Goal: Task Accomplishment & Management: Use online tool/utility

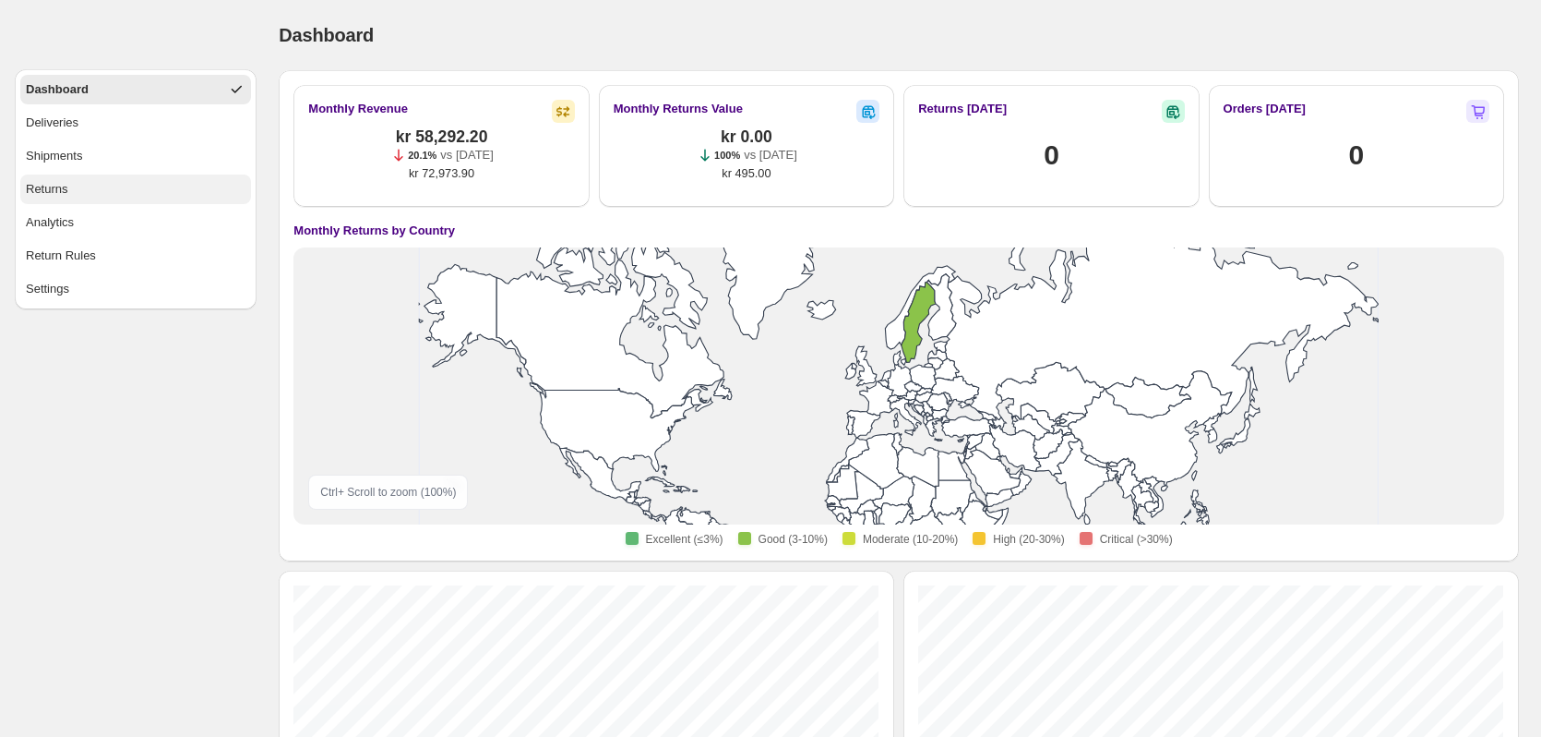
click at [64, 189] on div "Returns" at bounding box center [47, 189] width 42 height 18
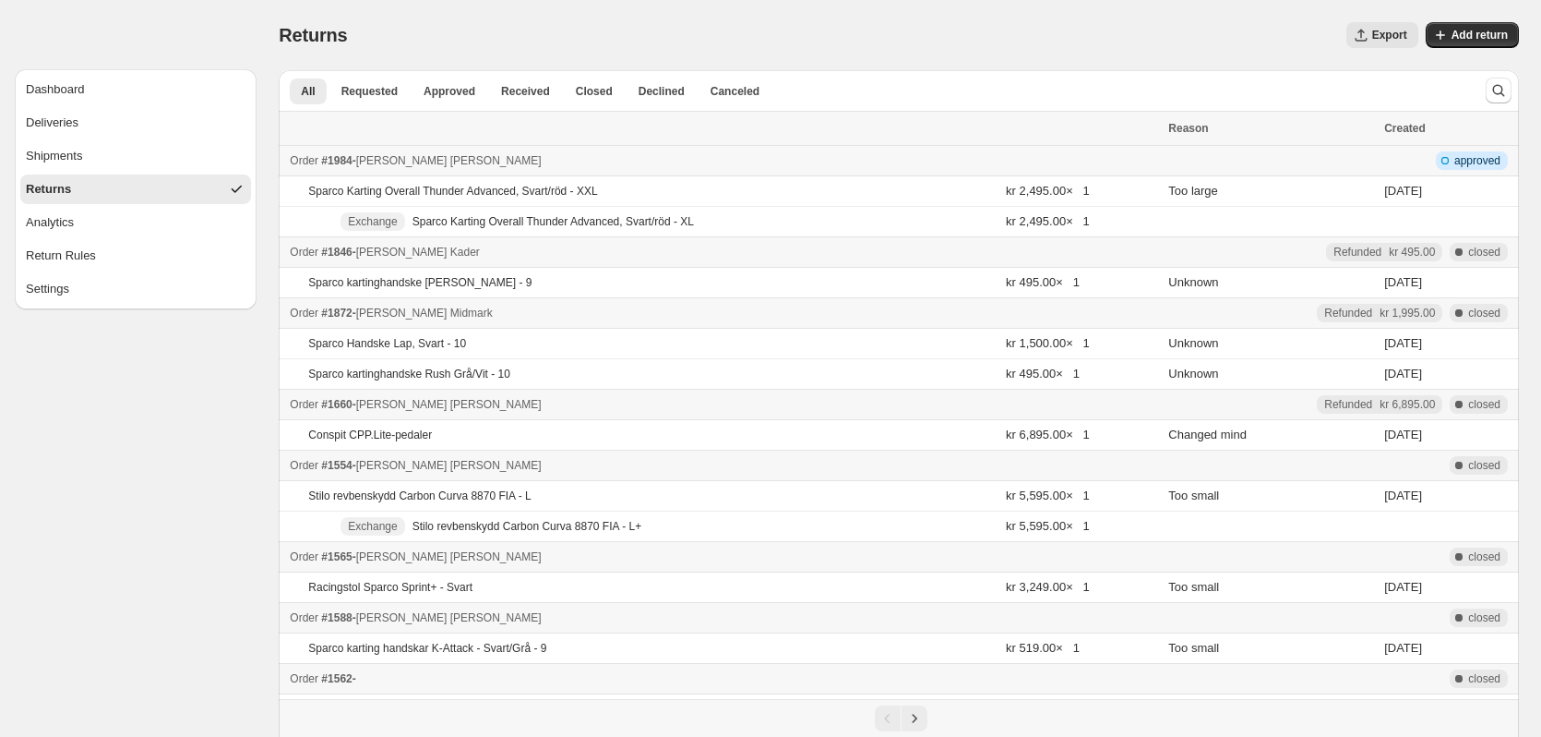
click at [494, 191] on p "Sparco Karting Overall Thunder Advanced, Svart/röd - XXL" at bounding box center [452, 191] width 289 height 15
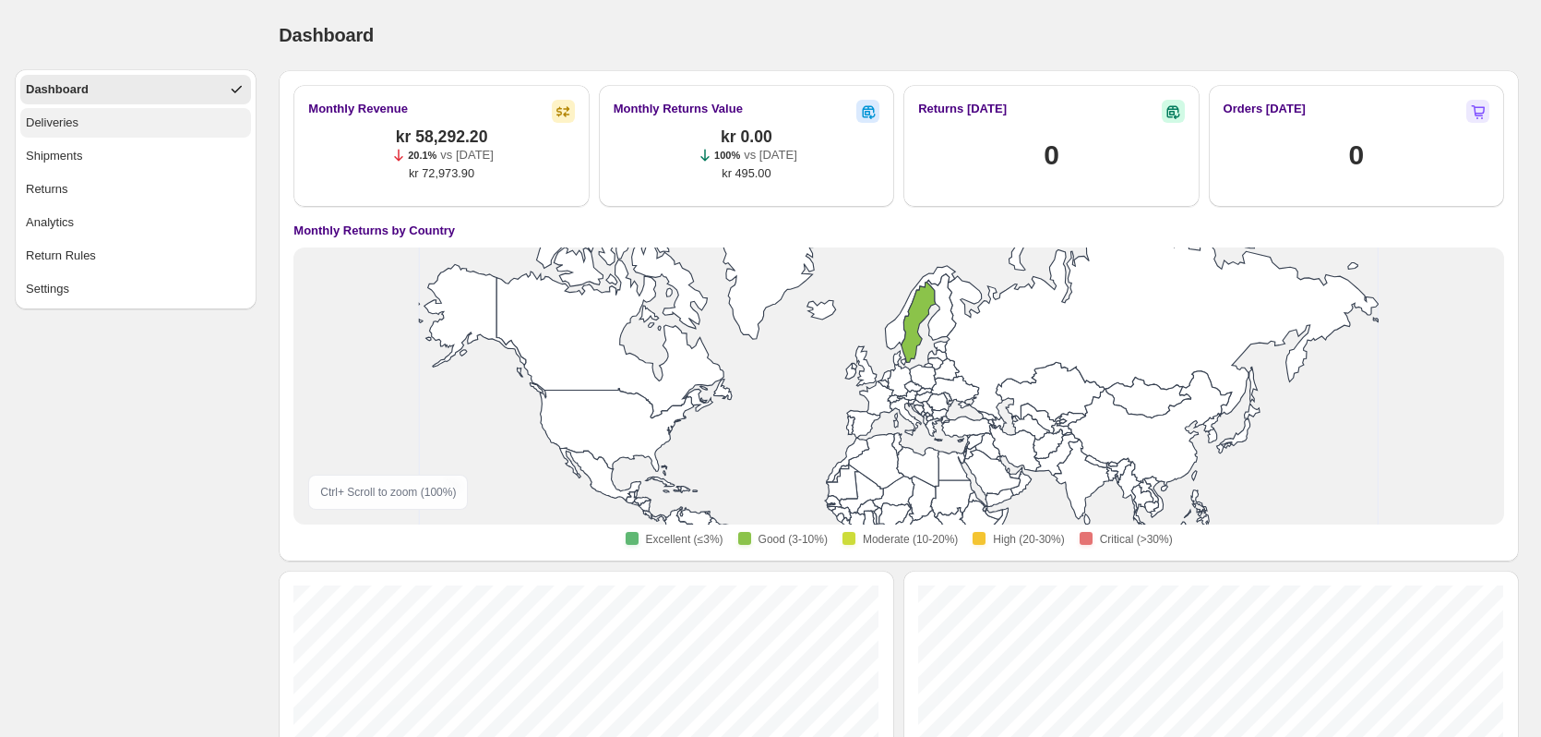
click at [85, 125] on button "Deliveries" at bounding box center [135, 123] width 231 height 30
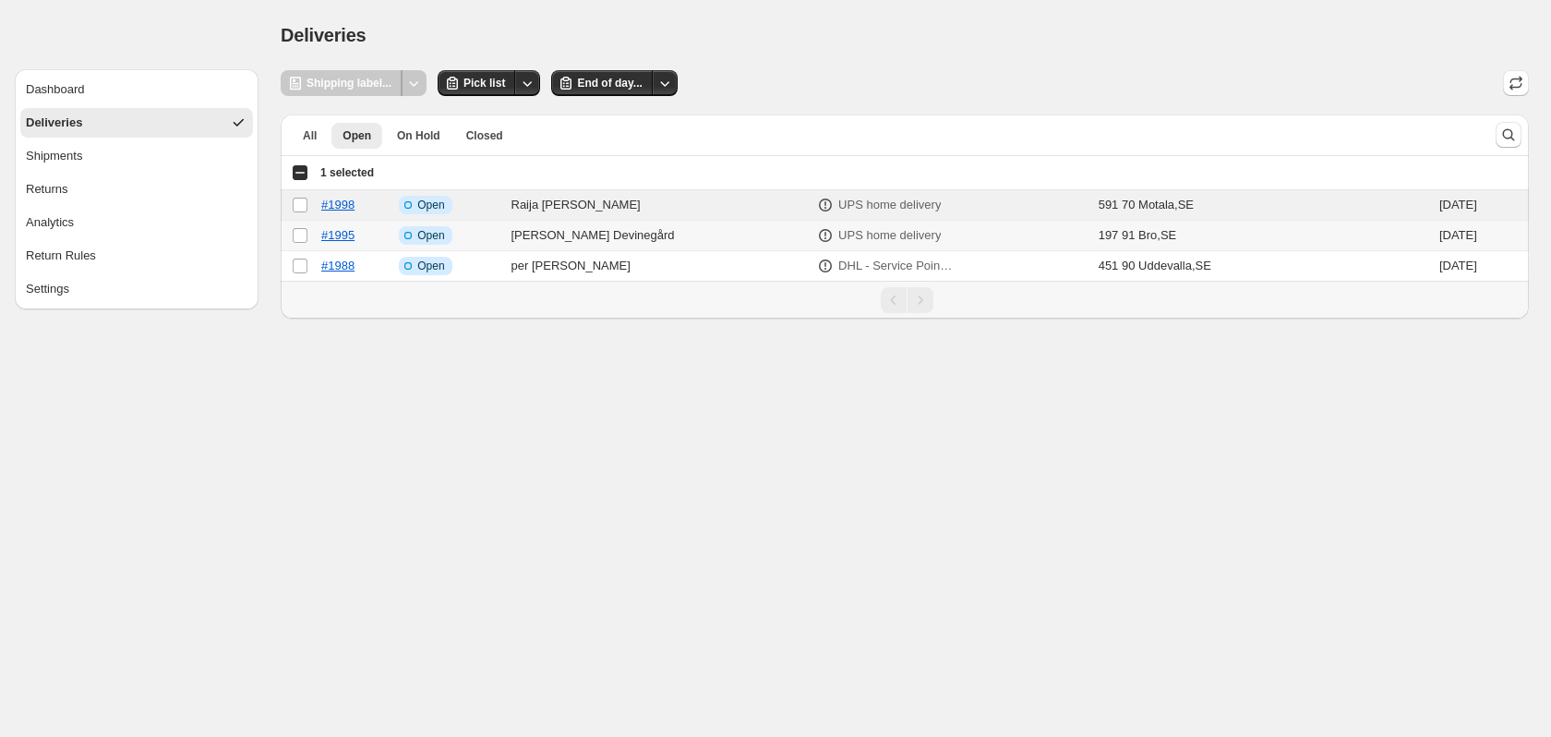
click at [298, 222] on td "Select order" at bounding box center [298, 236] width 35 height 30
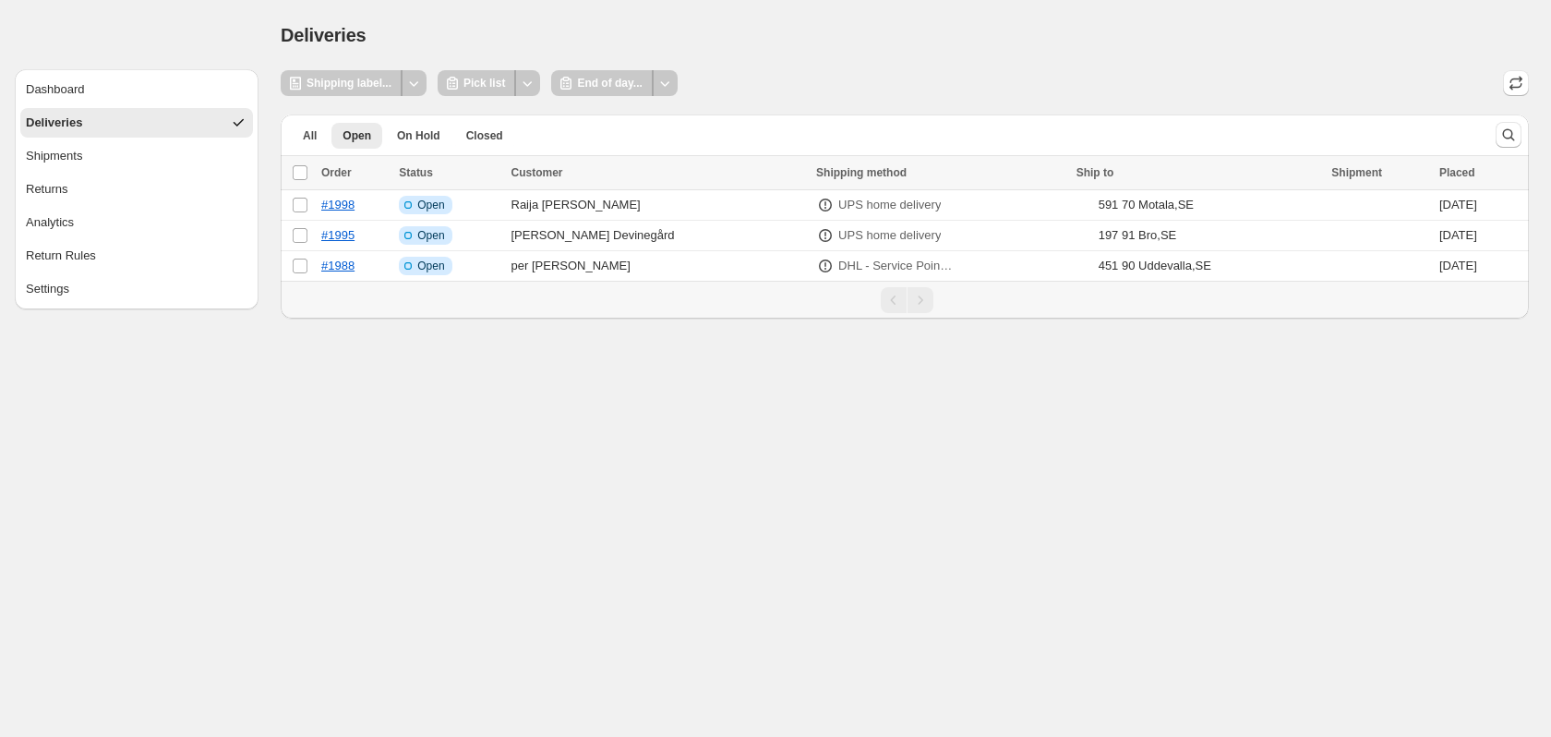
click at [339, 85] on div "Shipping label..." at bounding box center [342, 83] width 122 height 26
click at [97, 152] on button "Shipments" at bounding box center [136, 156] width 233 height 30
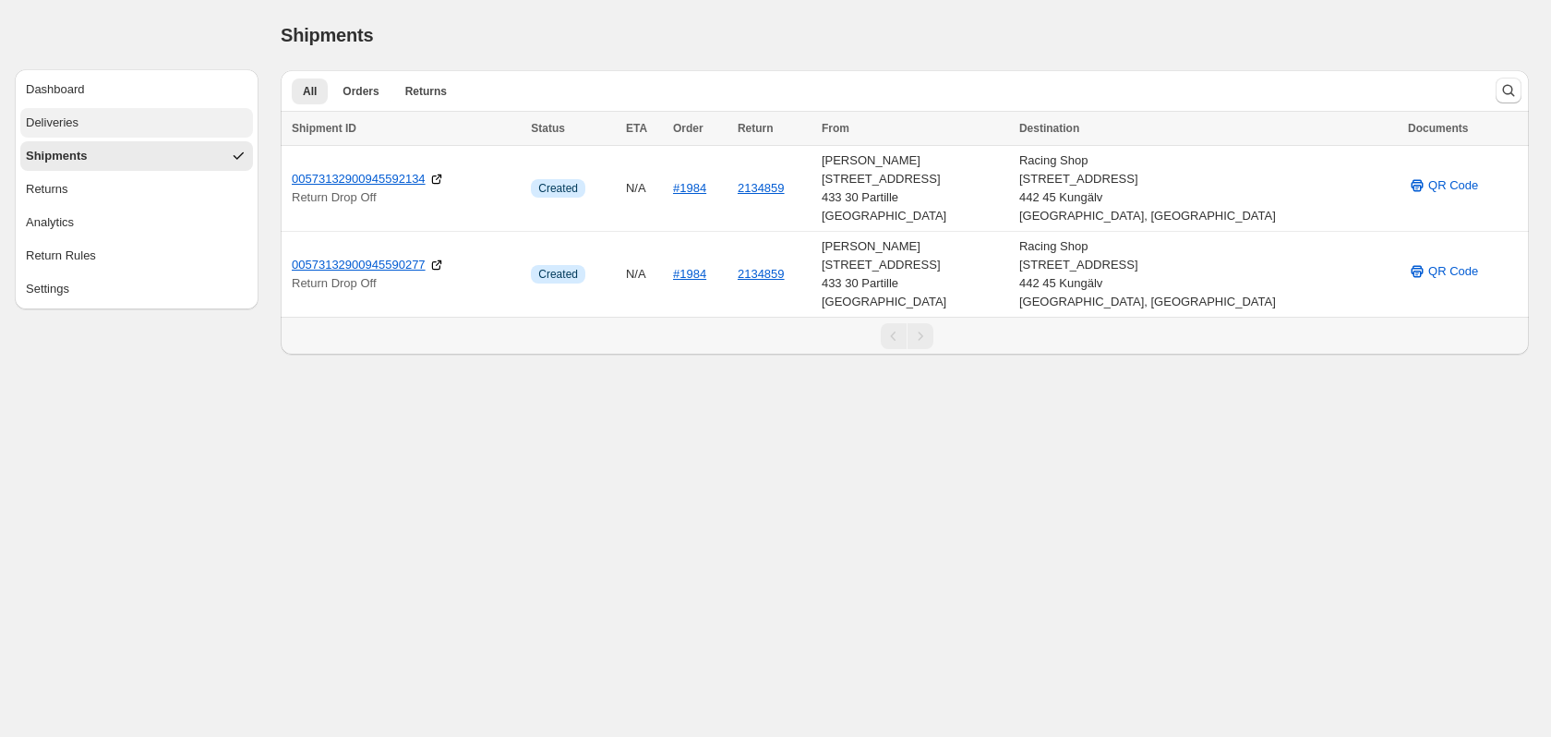
click at [107, 127] on button "Deliveries" at bounding box center [136, 123] width 233 height 30
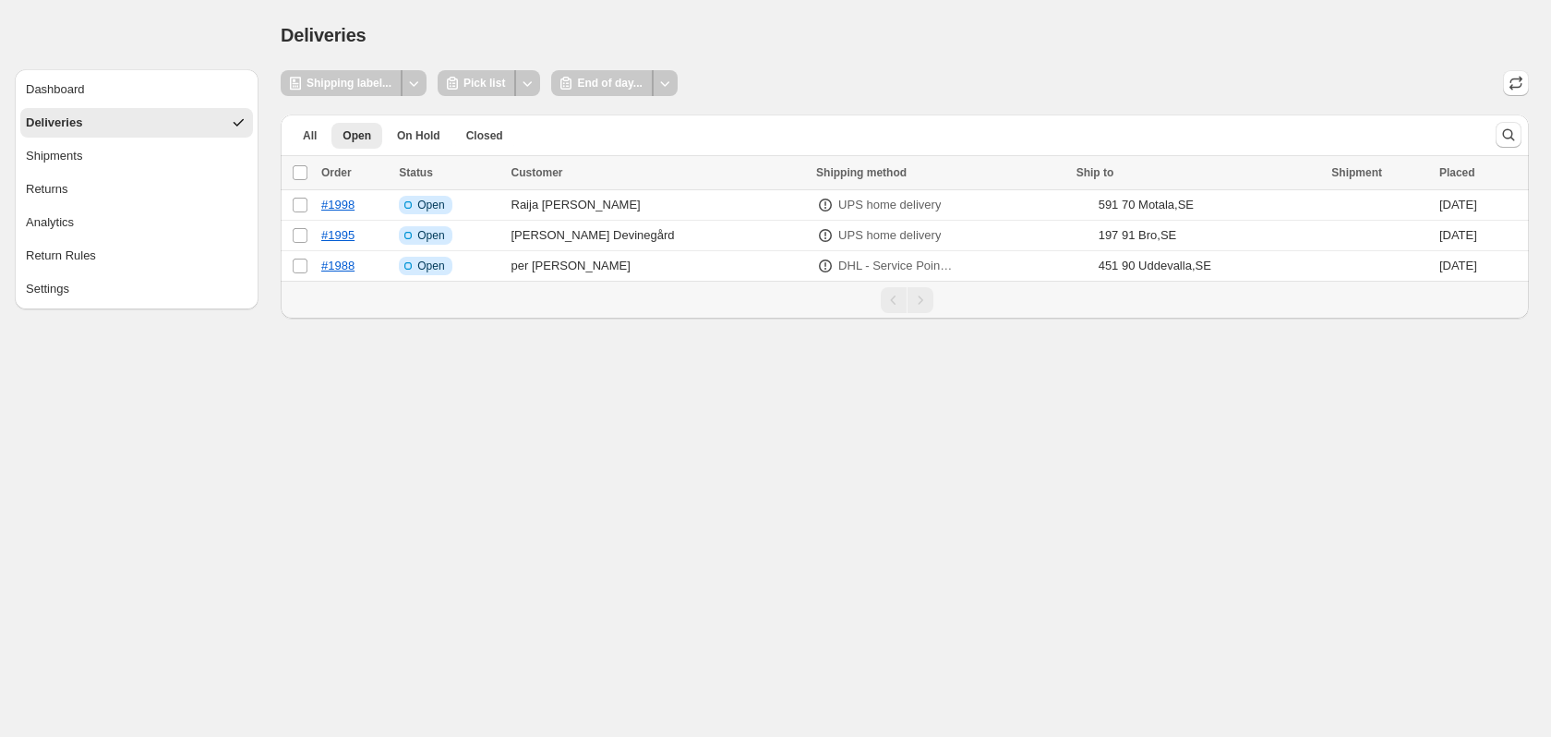
click at [72, 295] on button "Settings" at bounding box center [136, 289] width 233 height 30
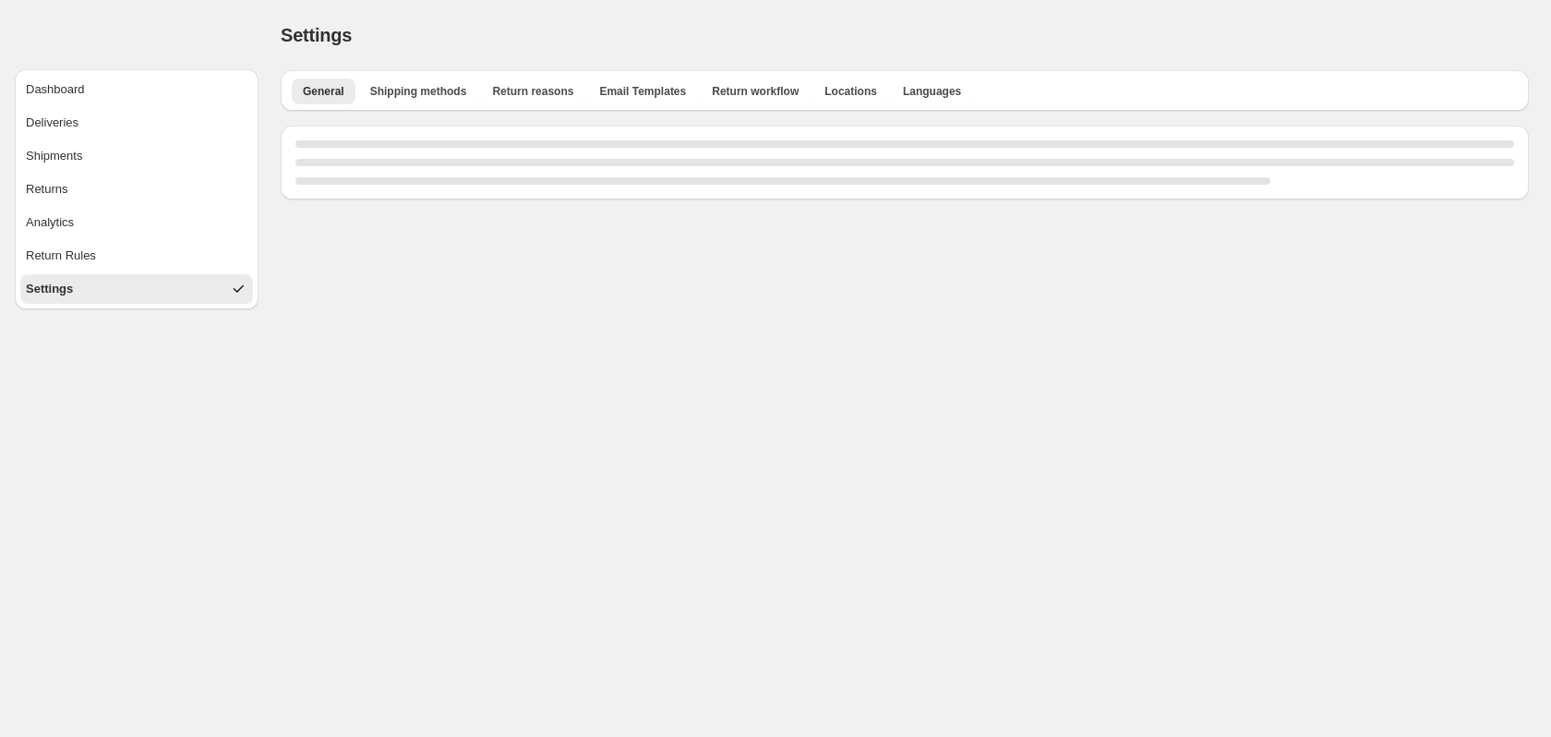
select select "**"
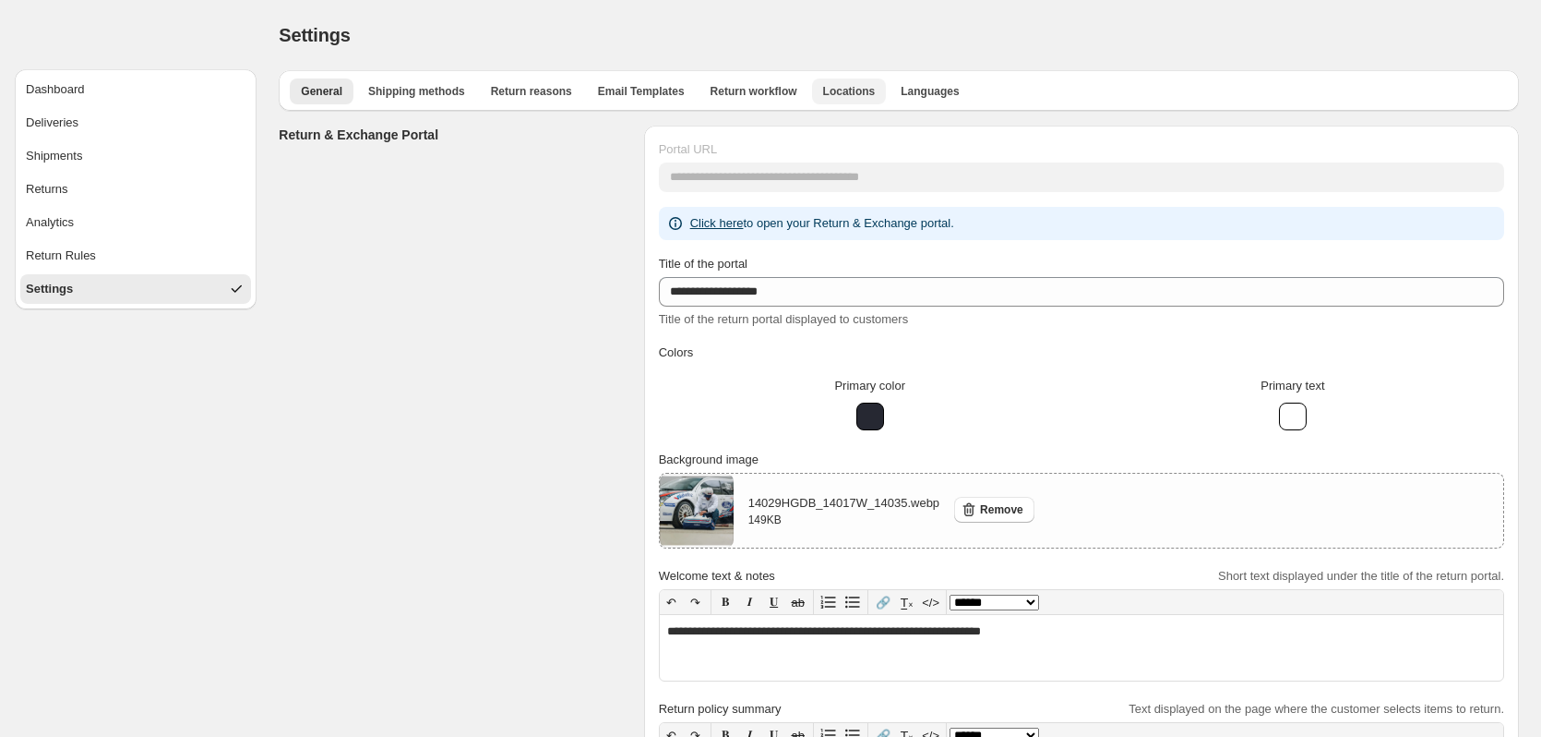
click at [823, 96] on span "Locations" at bounding box center [849, 91] width 53 height 15
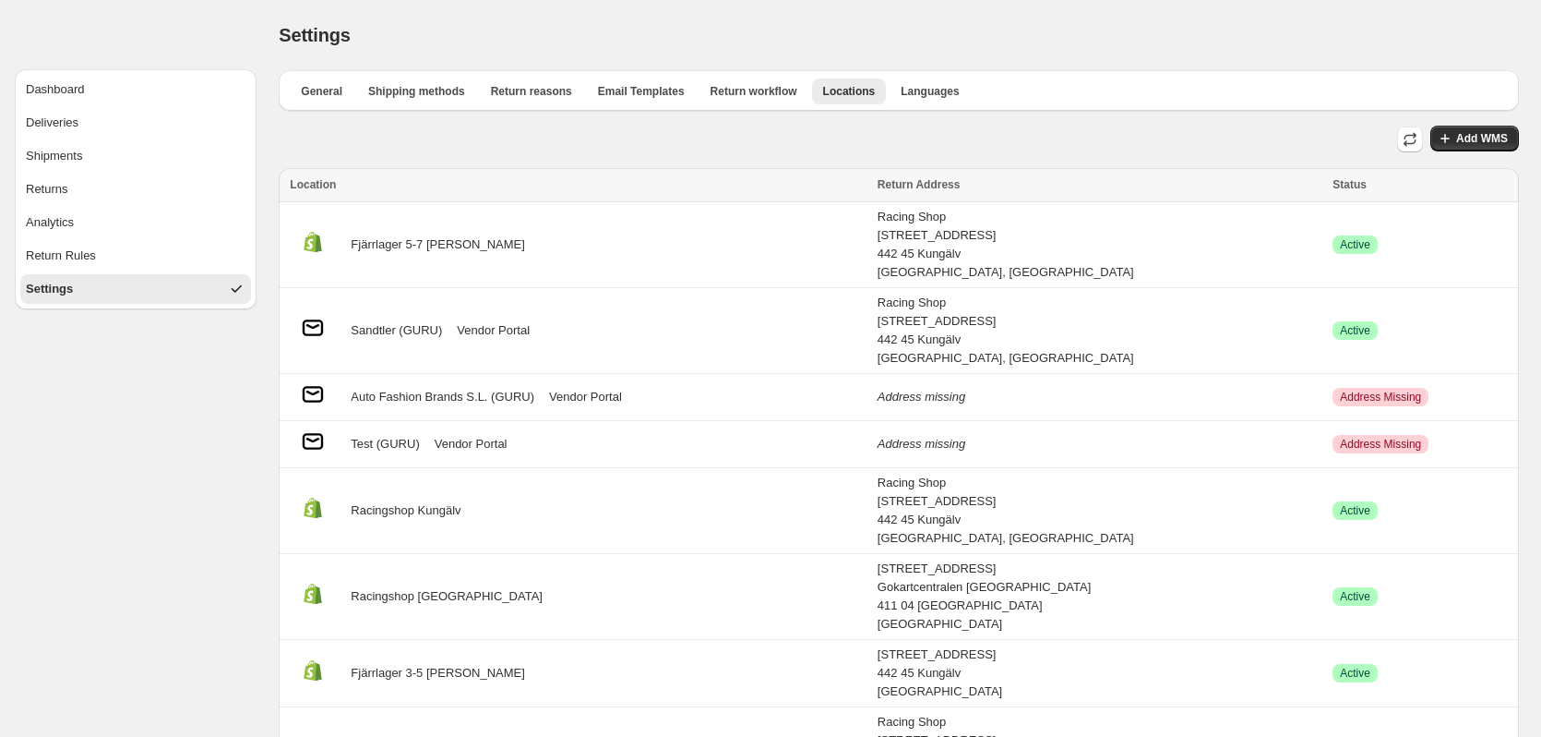
click at [497, 334] on link "Vendor Portal" at bounding box center [493, 330] width 73 height 18
